Goal: Information Seeking & Learning: Check status

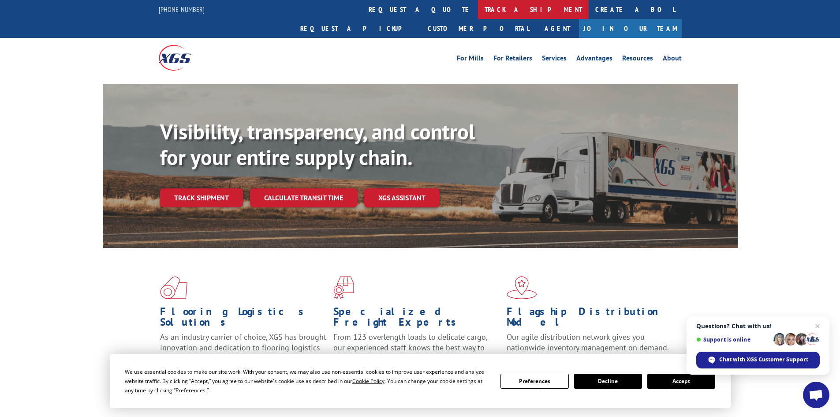
click at [478, 8] on link "track a shipment" at bounding box center [533, 9] width 111 height 19
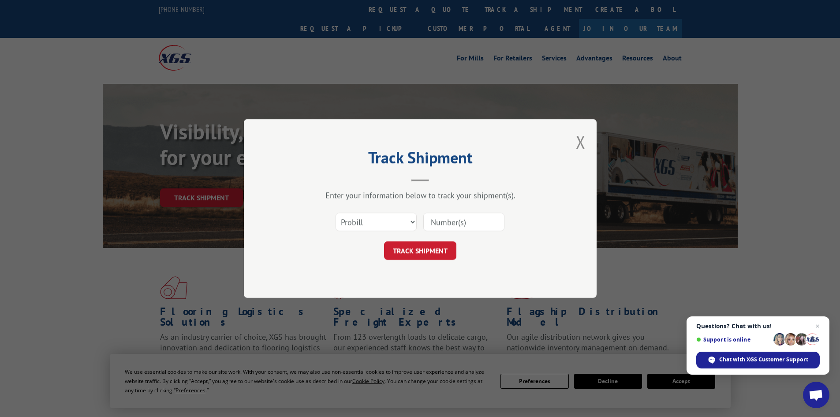
click at [448, 219] on input at bounding box center [463, 222] width 81 height 19
click at [402, 222] on select "Select category... Probill BOL PO" at bounding box center [376, 222] width 81 height 19
click at [455, 227] on input at bounding box center [463, 222] width 81 height 19
paste input "17450149"
type input "17450149"
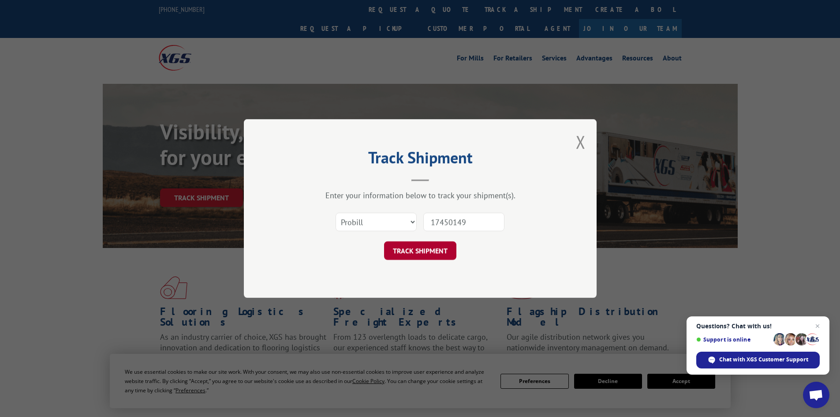
click at [432, 253] on button "TRACK SHIPMENT" at bounding box center [420, 250] width 72 height 19
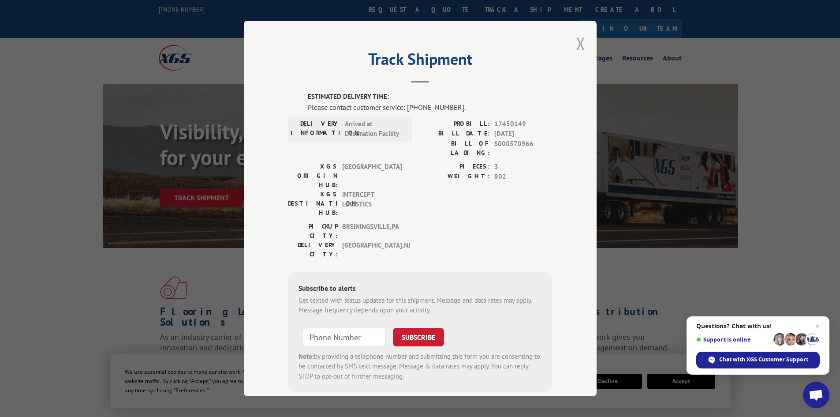
click at [582, 44] on button "Close modal" at bounding box center [581, 43] width 10 height 23
